Goal: Transaction & Acquisition: Purchase product/service

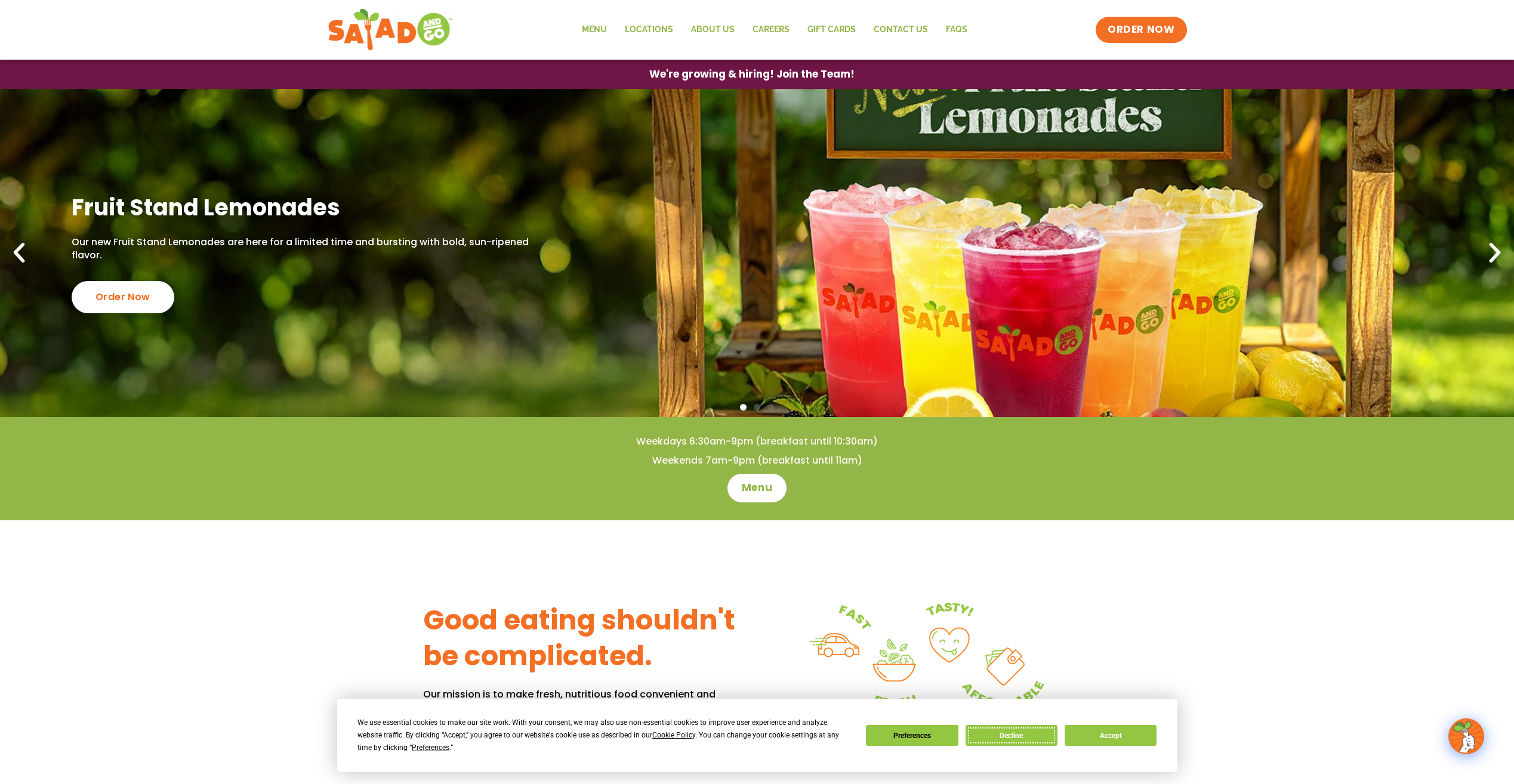
drag, startPoint x: 992, startPoint y: 735, endPoint x: 862, endPoint y: 718, distance: 131.1
click at [992, 735] on button "Decline" at bounding box center [1011, 735] width 92 height 21
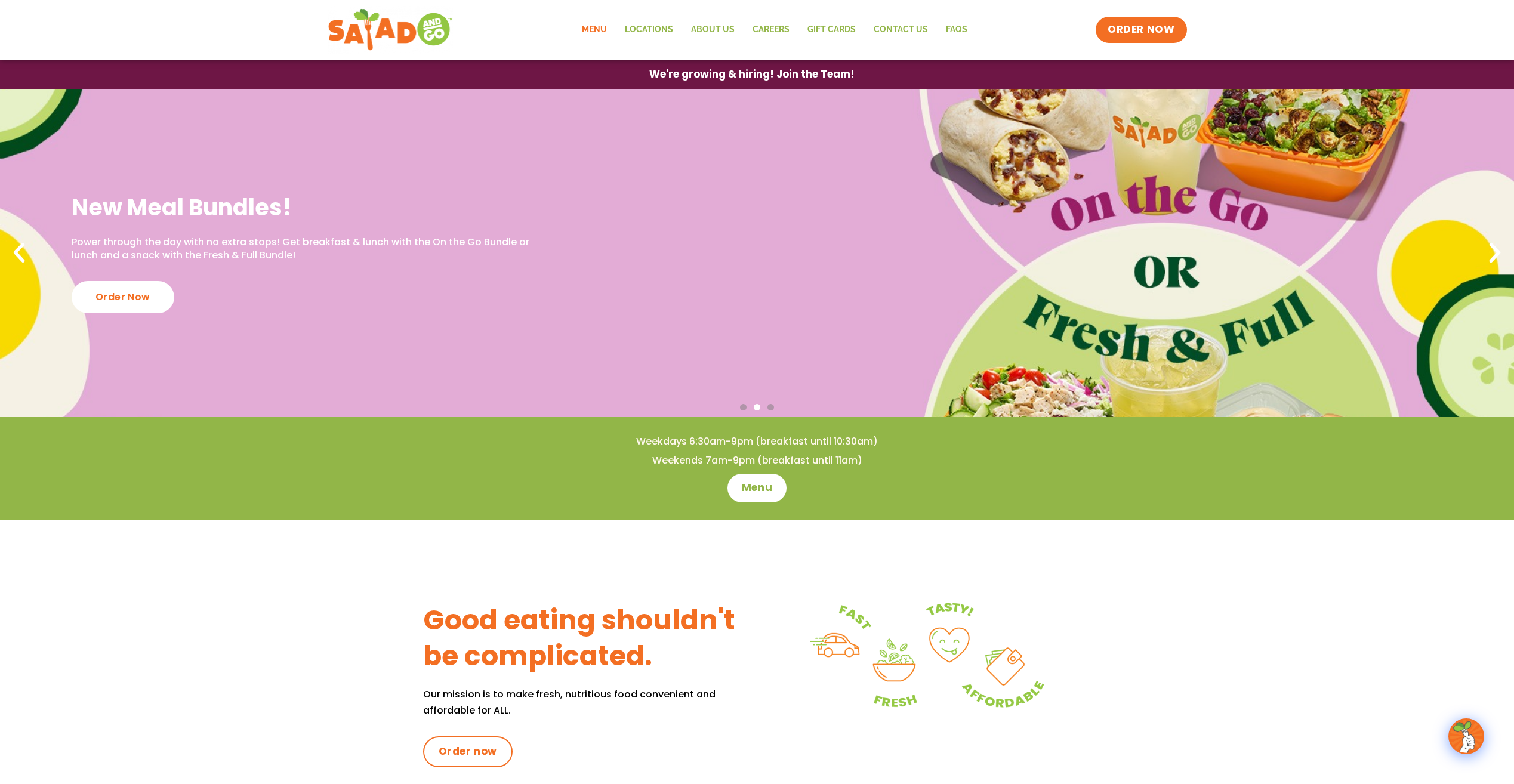
click at [598, 31] on link "Menu" at bounding box center [594, 30] width 43 height 28
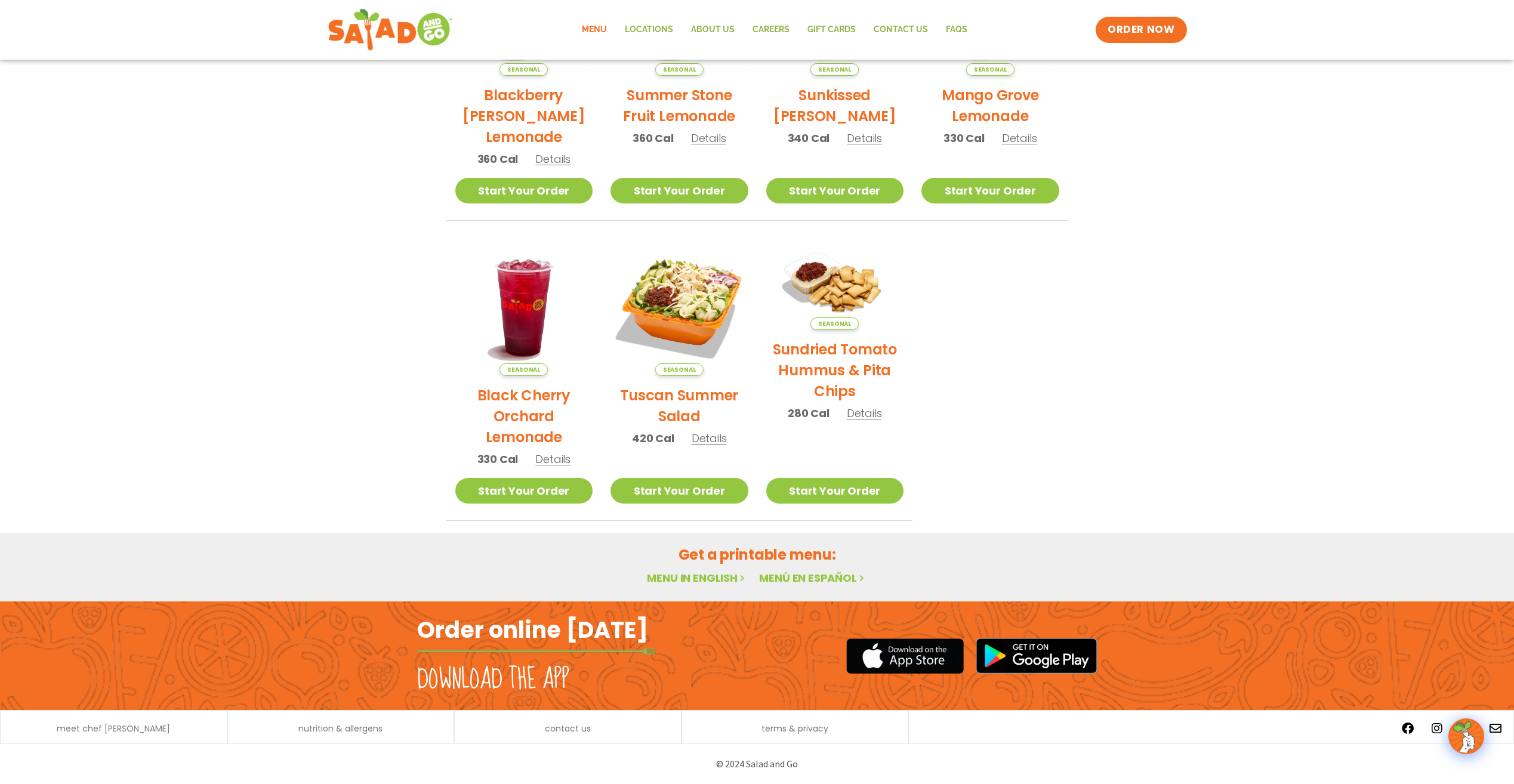
scroll to position [41, 0]
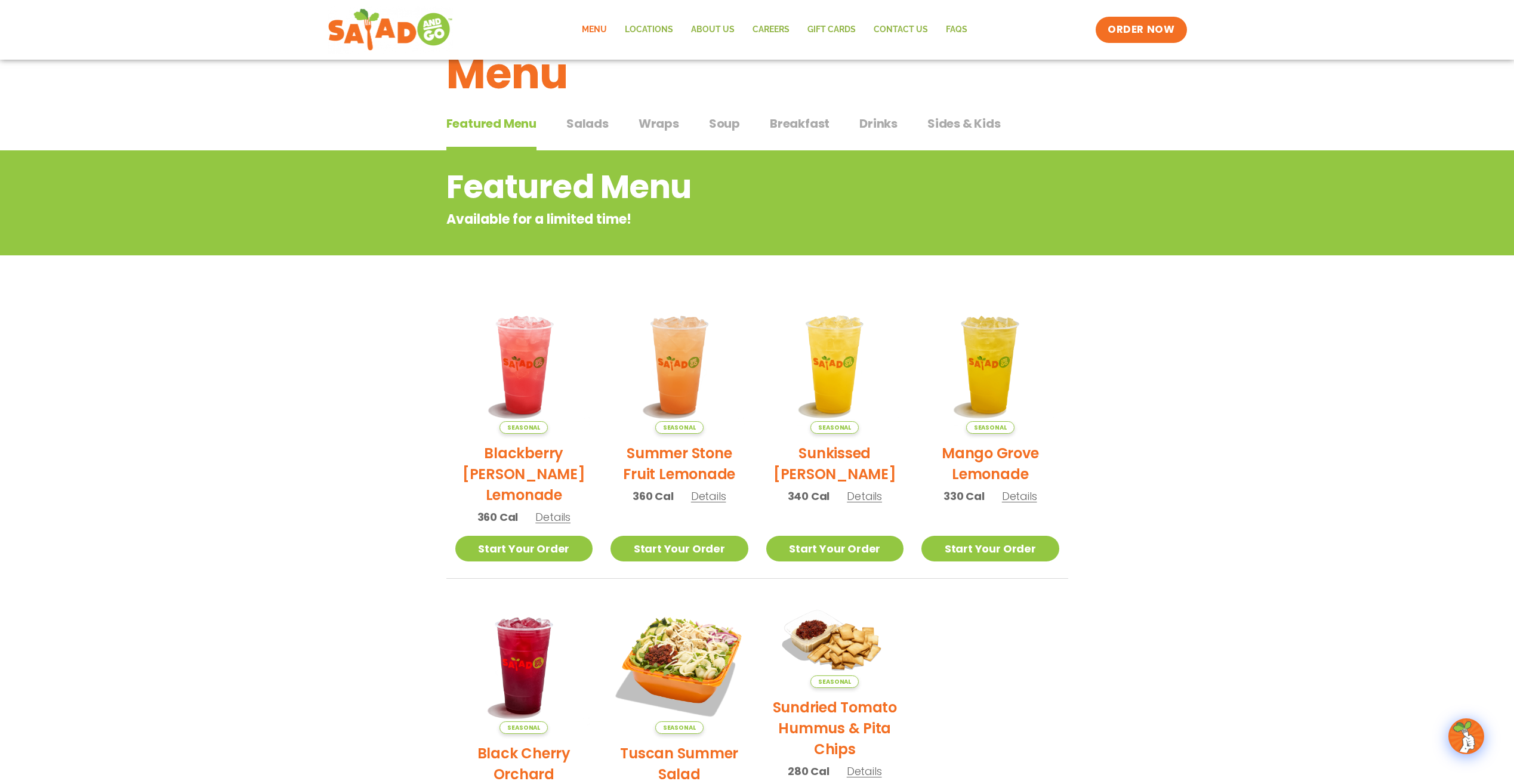
click at [592, 120] on span "Salads" at bounding box center [587, 123] width 42 height 18
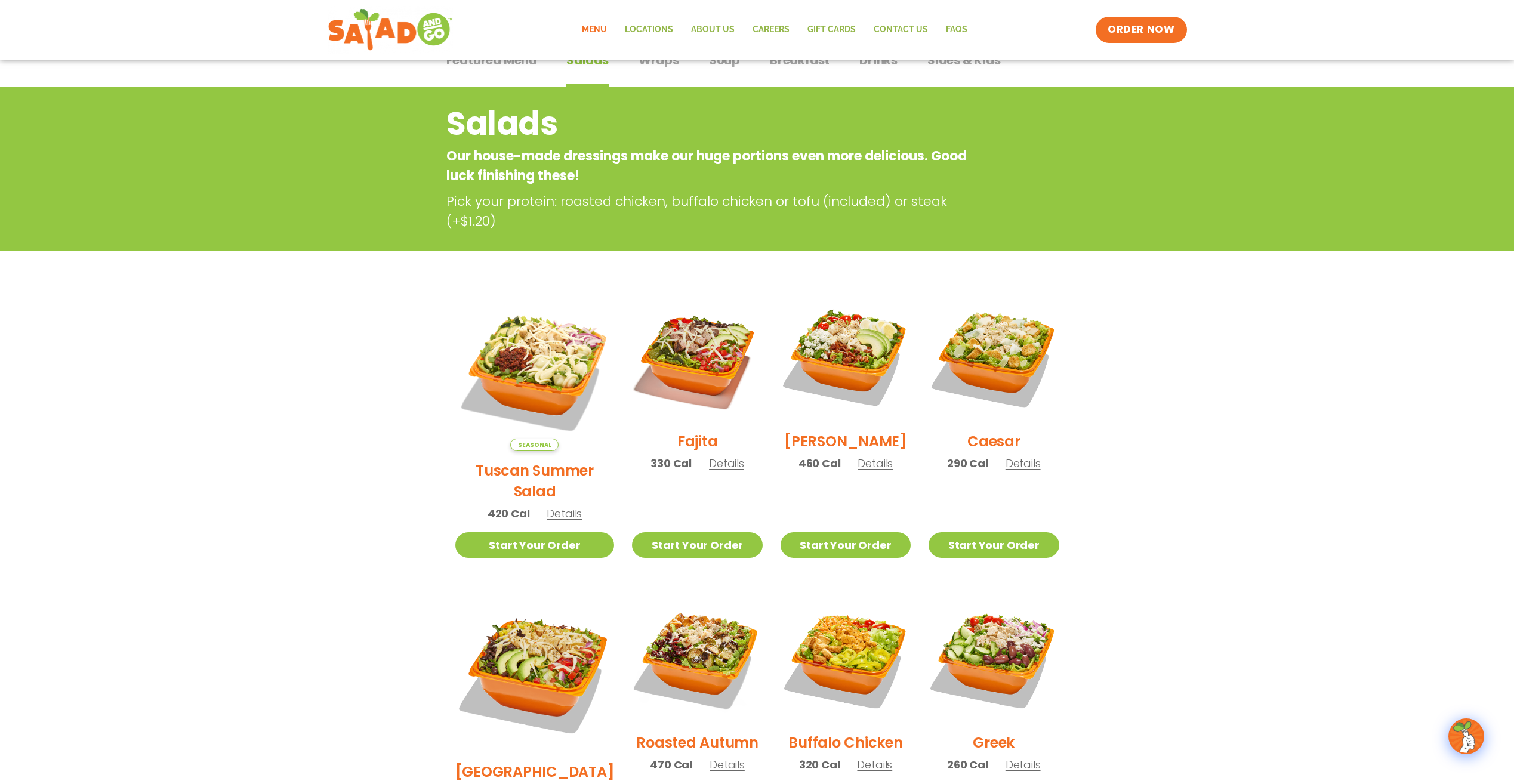
scroll to position [101, 0]
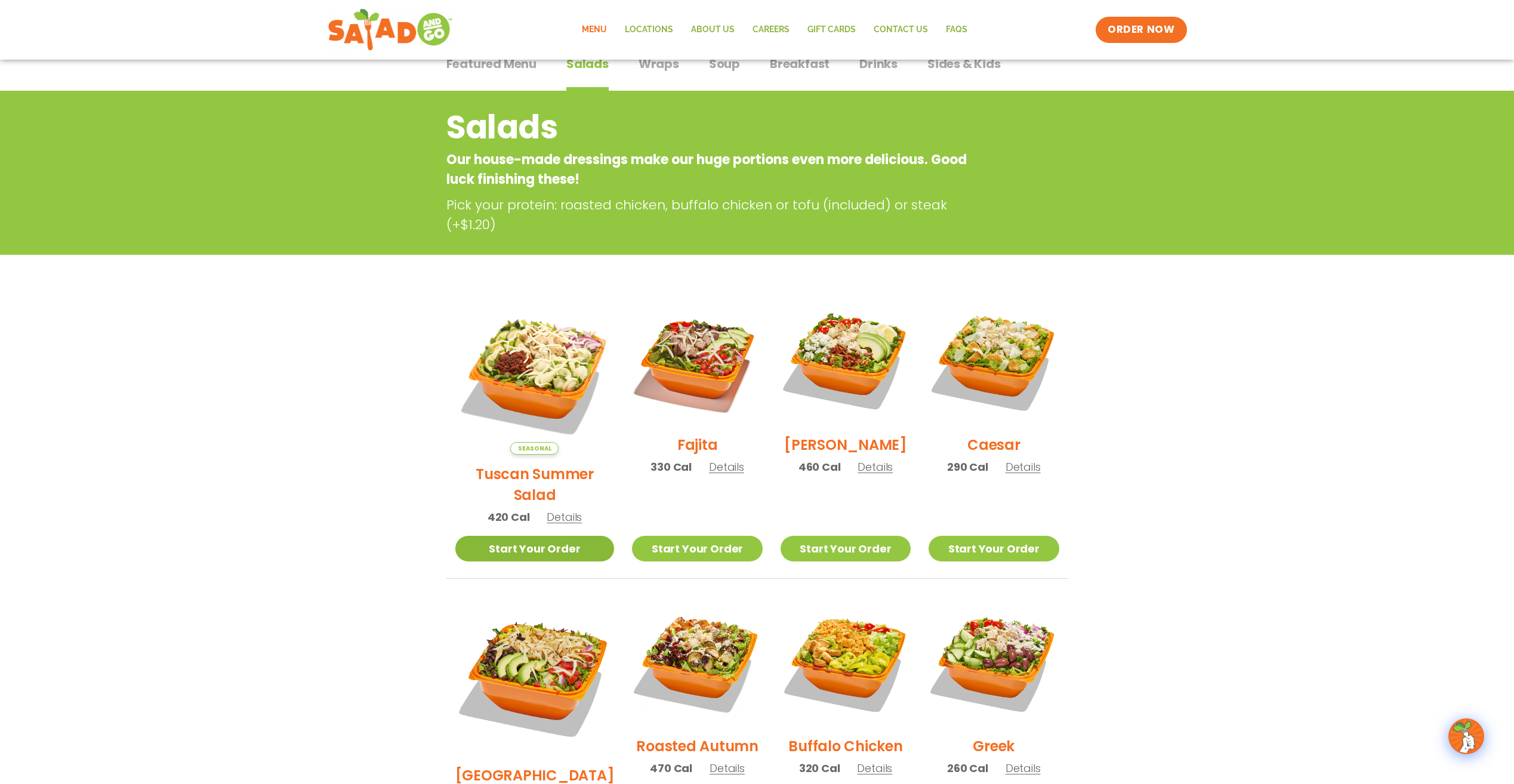
click at [522, 535] on link "Start Your Order" at bounding box center [535, 548] width 160 height 26
